Goal: Information Seeking & Learning: Learn about a topic

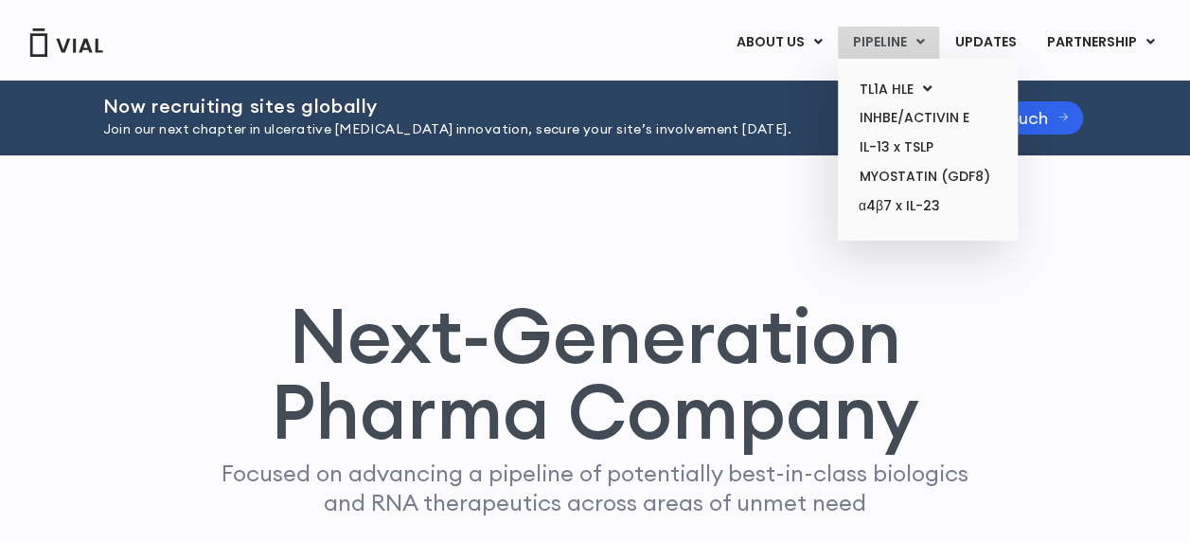
click at [886, 50] on link "PIPELINE" at bounding box center [888, 43] width 101 height 32
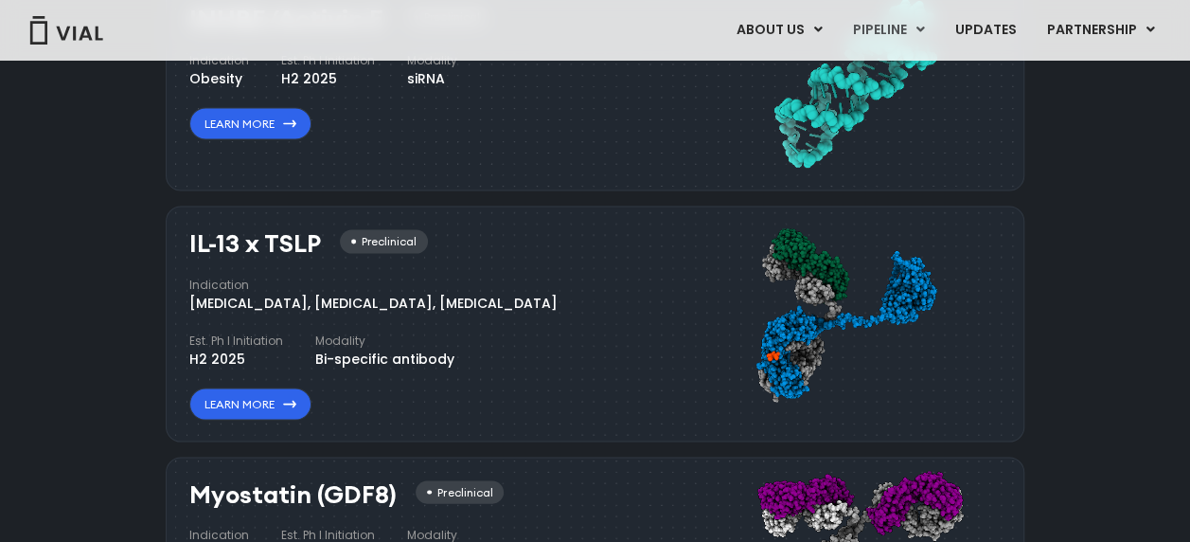
scroll to position [1709, 0]
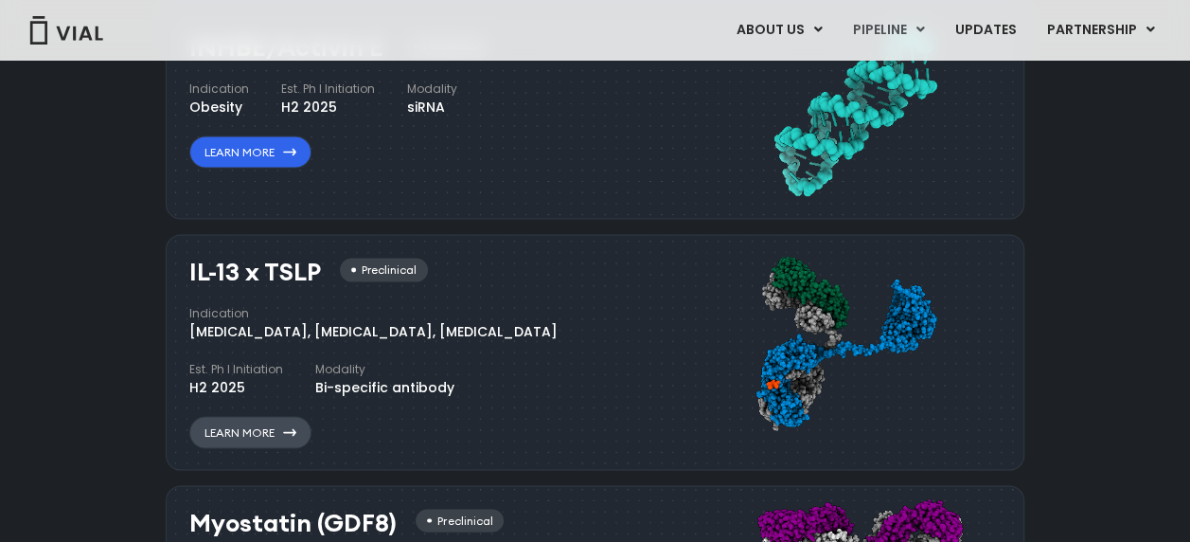
click at [275, 418] on link "Learn More" at bounding box center [250, 432] width 122 height 32
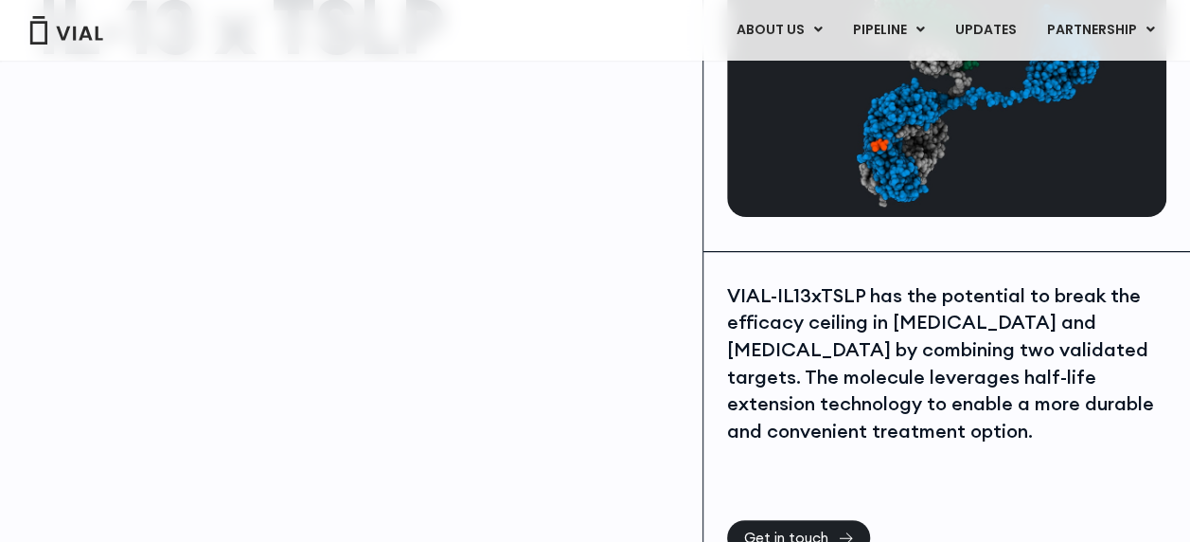
scroll to position [95, 0]
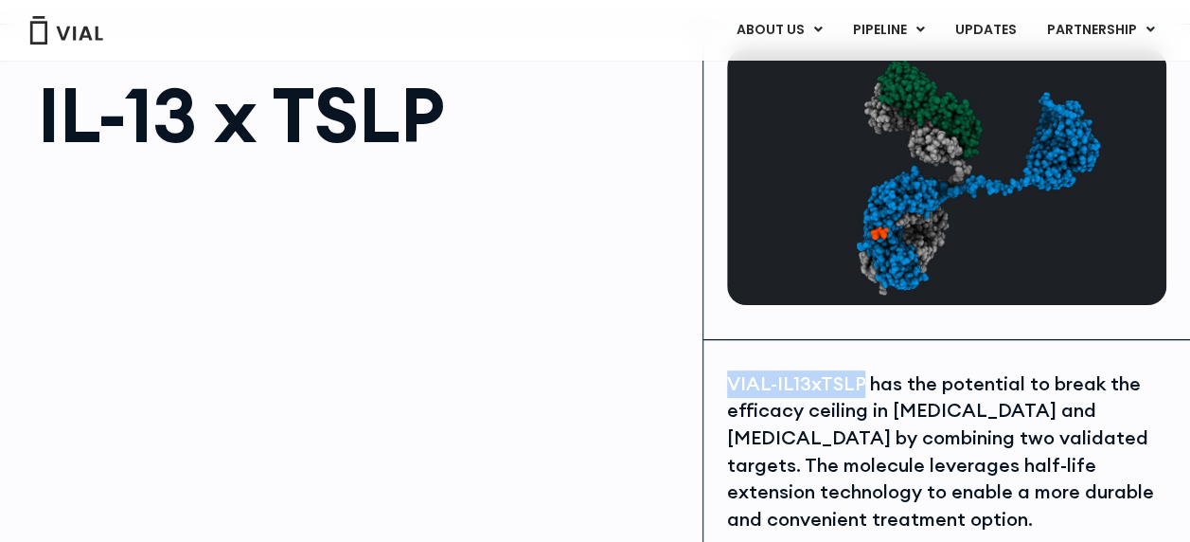
drag, startPoint x: 731, startPoint y: 383, endPoint x: 855, endPoint y: 381, distance: 124.1
click at [855, 381] on div "VIAL-IL13xTSLP has the potential to break the efficacy ceiling in asthma and at…" at bounding box center [946, 451] width 439 height 163
copy div "VIAL-IL13xTSLP"
